Goal: Task Accomplishment & Management: Manage account settings

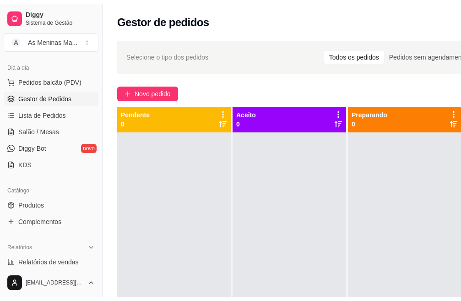
scroll to position [183, 0]
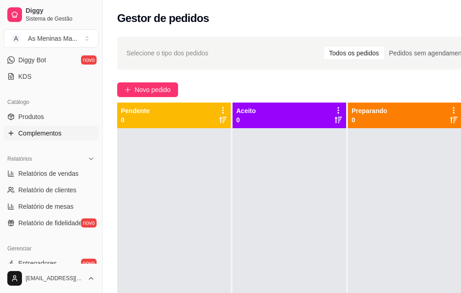
click at [21, 137] on span "Complementos" at bounding box center [39, 133] width 43 height 9
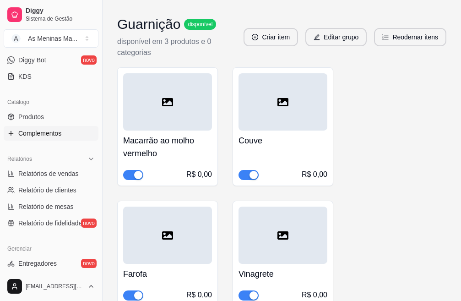
scroll to position [504, 0]
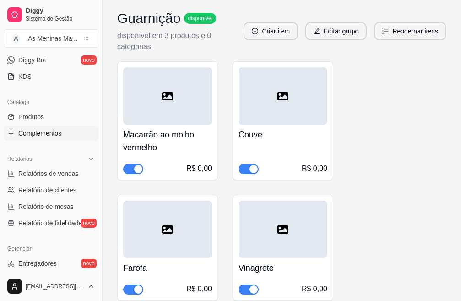
click at [158, 144] on h4 "Macarrão ao molho vermelho" at bounding box center [167, 141] width 89 height 26
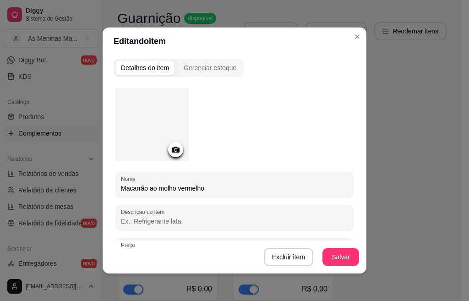
drag, startPoint x: 206, startPoint y: 185, endPoint x: 146, endPoint y: 185, distance: 60.0
click at [146, 185] on input "Macarrão ao molho vermelho" at bounding box center [234, 188] width 227 height 9
type input "Macarrão Alho e Bacon"
click at [338, 256] on button "Salvar" at bounding box center [341, 257] width 36 height 18
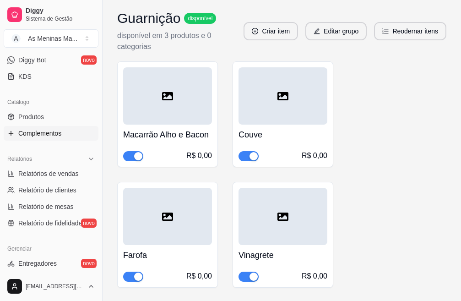
click at [295, 132] on h4 "Couve" at bounding box center [283, 134] width 89 height 13
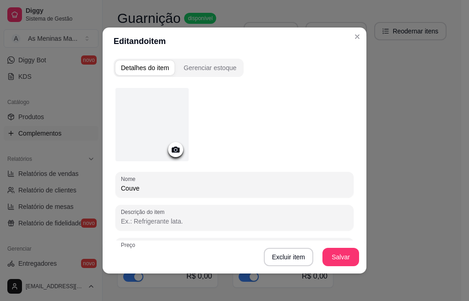
click at [189, 187] on input "Couve" at bounding box center [234, 188] width 227 height 9
drag, startPoint x: 189, startPoint y: 187, endPoint x: 115, endPoint y: 193, distance: 73.5
click at [115, 193] on div "Nome Couve" at bounding box center [234, 185] width 238 height 26
type input "b"
type input "Batata Gratinada"
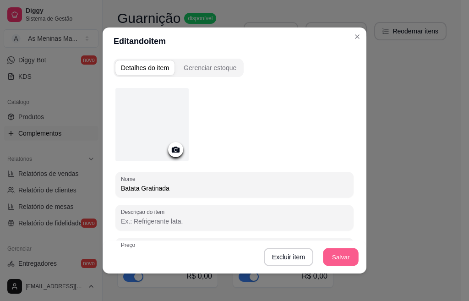
click at [335, 256] on button "Salvar" at bounding box center [341, 257] width 36 height 18
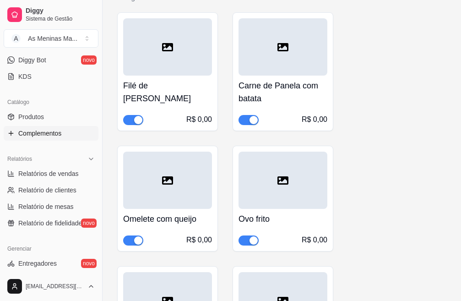
scroll to position [1145, 0]
click at [279, 102] on h4 "Carne de Panela com batata" at bounding box center [283, 92] width 89 height 26
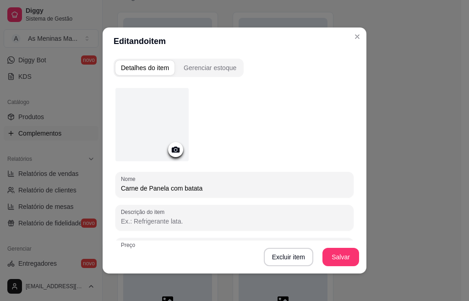
drag, startPoint x: 204, startPoint y: 186, endPoint x: 114, endPoint y: 186, distance: 89.8
click at [115, 186] on div "Nome Carne de Panela com batata" at bounding box center [234, 185] width 238 height 26
type input "Contra Filé Acebolado"
click at [335, 255] on button "Salvar" at bounding box center [340, 257] width 37 height 18
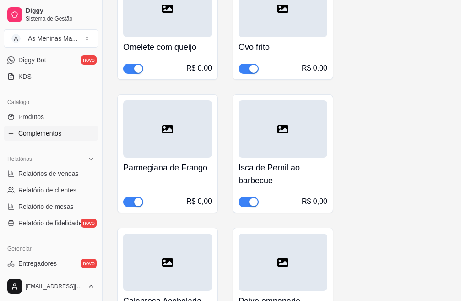
scroll to position [1328, 0]
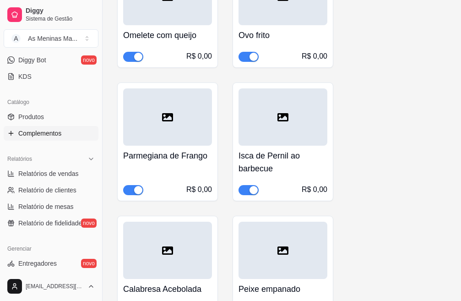
click at [273, 163] on h4 "Isca de Pernil ao barbecue" at bounding box center [283, 162] width 89 height 26
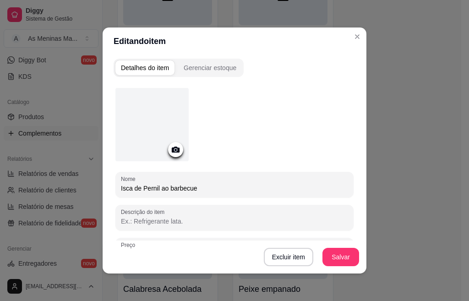
drag, startPoint x: 225, startPoint y: 185, endPoint x: 105, endPoint y: 178, distance: 120.7
click at [105, 178] on div "Detalhes do item Gerenciar estoque Nome Isca de Pernil ao barbecue Descrição do…" at bounding box center [235, 164] width 264 height 218
type input "Linguiça Assada"
click at [342, 259] on button "Salvar" at bounding box center [340, 257] width 37 height 18
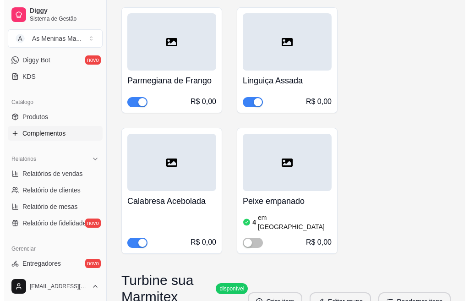
scroll to position [1420, 0]
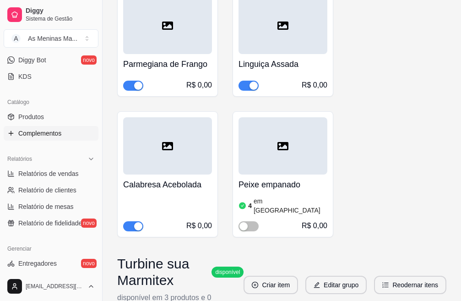
click at [262, 175] on div "Peixe empanado 4 em estoque R$ 0,00" at bounding box center [283, 202] width 89 height 57
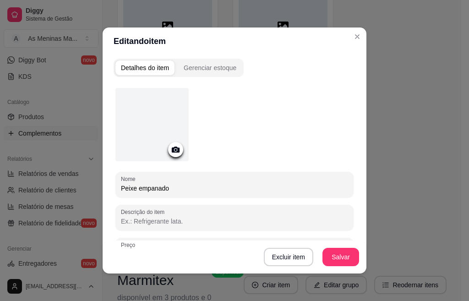
drag, startPoint x: 207, startPoint y: 191, endPoint x: 107, endPoint y: 190, distance: 99.9
click at [107, 190] on div "Detalhes do item Gerenciar estoque Nome Peixe empanado Descrição do item Preço …" at bounding box center [235, 164] width 264 height 218
type input "Filé de Frango empanado"
click at [330, 255] on button "Salvar" at bounding box center [340, 257] width 37 height 18
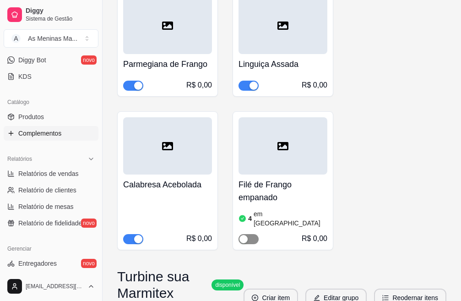
click at [243, 235] on div "button" at bounding box center [244, 239] width 8 height 8
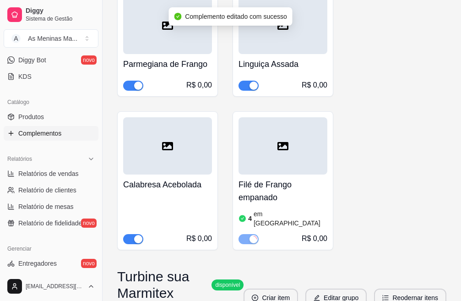
click at [260, 214] on article "em [GEOGRAPHIC_DATA]" at bounding box center [291, 218] width 74 height 18
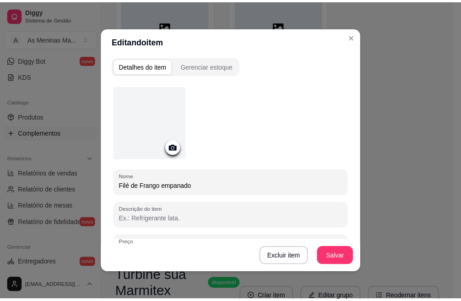
scroll to position [0, 0]
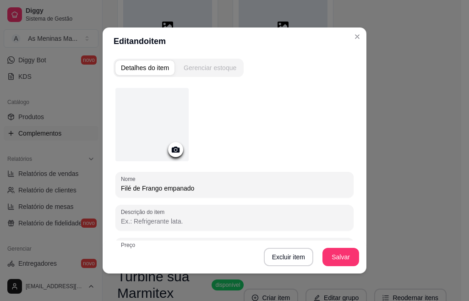
click at [209, 71] on div "Gerenciar estoque" at bounding box center [210, 67] width 53 height 9
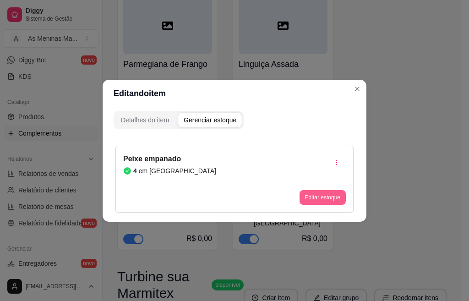
click at [318, 195] on button "Editar estoque" at bounding box center [323, 197] width 46 height 15
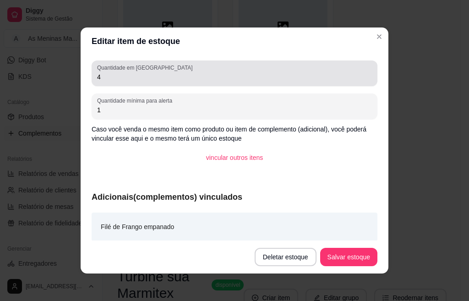
click at [108, 82] on div "4" at bounding box center [234, 73] width 275 height 18
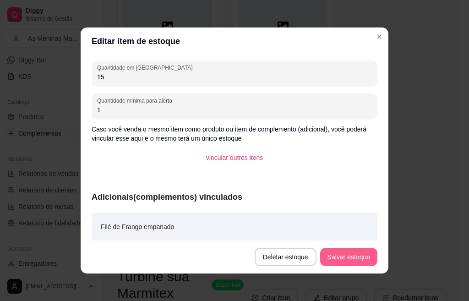
type input "15"
click at [348, 258] on button "Salvar estoque" at bounding box center [348, 257] width 57 height 18
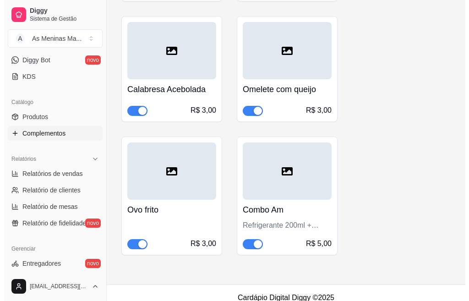
scroll to position [1874, 0]
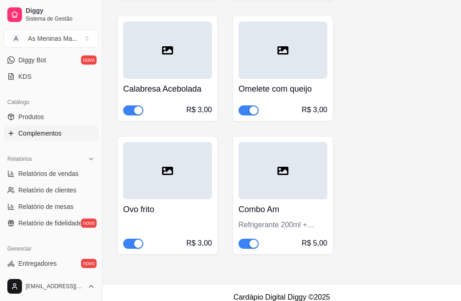
click at [276, 223] on div "Combo Am Refrigerante 200ml + sobremesa R$ 5,00" at bounding box center [283, 223] width 89 height 49
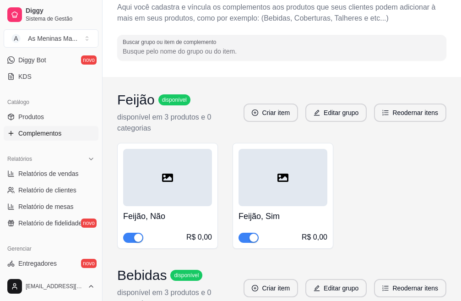
scroll to position [0, 0]
